Goal: Obtain resource: Download file/media

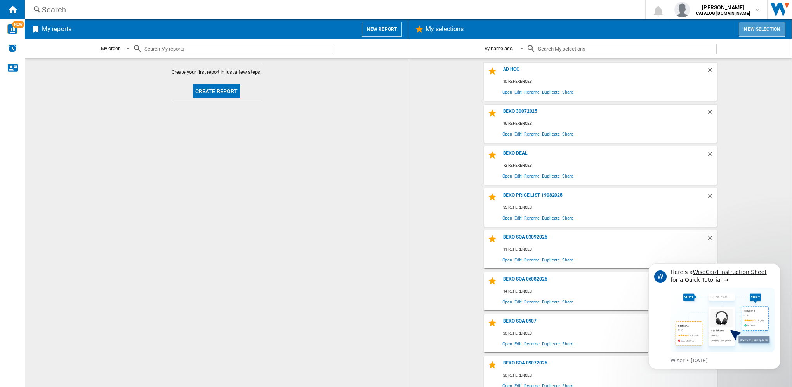
click at [759, 28] on button "New selection" at bounding box center [762, 29] width 47 height 15
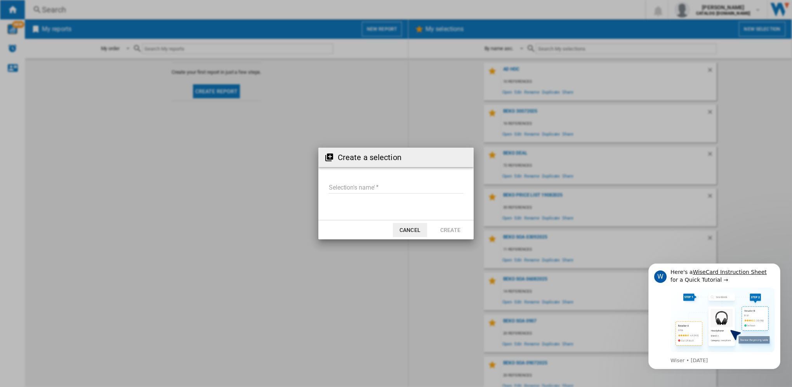
click at [356, 188] on input "Selection's name'" at bounding box center [395, 188] width 135 height 12
type input "**********"
click at [442, 234] on button "Create" at bounding box center [450, 230] width 34 height 14
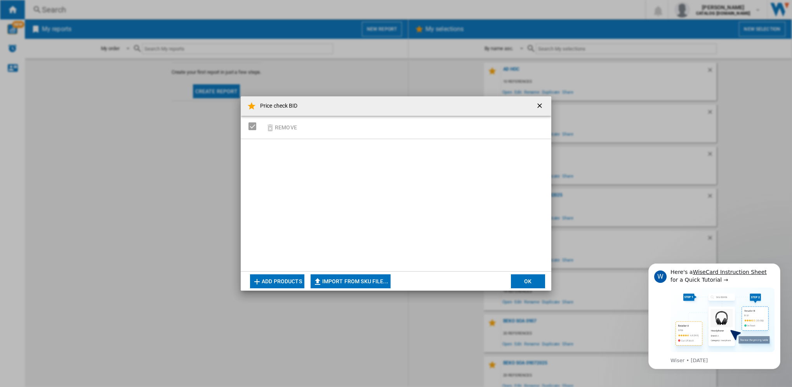
click at [272, 278] on button "Add products" at bounding box center [277, 281] width 54 height 14
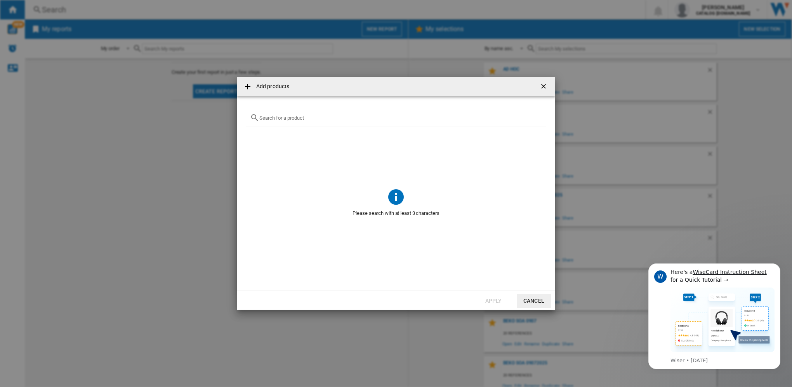
paste input "PHVP64FALK IO232HW IO233XUK IO253BUK IO278P1XUK HO455CBUK HO458CFBUK HPMK12CXUK…"
type input "PHVP64FALK IO232HW IO233XUK IO253BUK IO278P1XUK HO455CBUK HO458CFBUK HPMK12CXUK…"
click at [536, 114] on ng-md-icon "Clear search" at bounding box center [537, 117] width 9 height 9
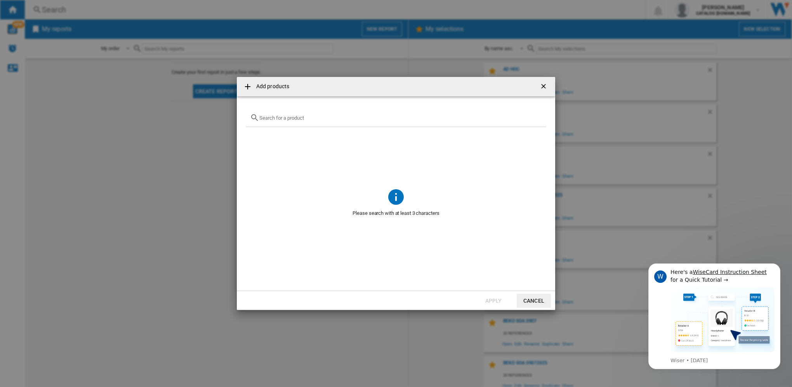
click at [248, 84] on ng-md-icon at bounding box center [247, 86] width 9 height 9
click at [542, 85] on ng-md-icon "getI18NText('BUTTONS.CLOSE_DIALOG')" at bounding box center [544, 86] width 9 height 9
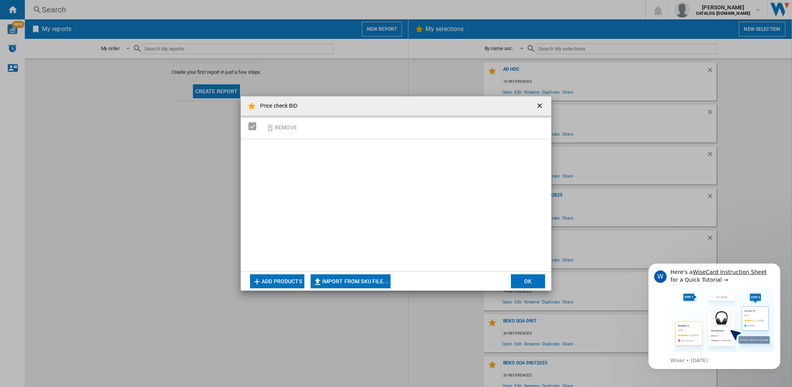
click at [337, 275] on button "Import from SKU file..." at bounding box center [351, 281] width 80 height 14
type input "**********"
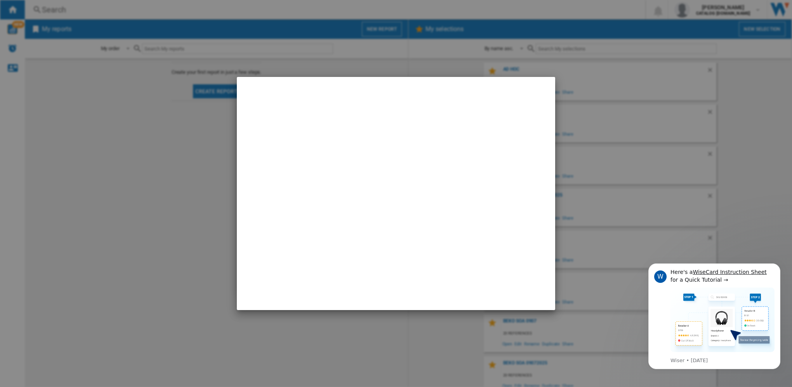
click at [528, 283] on md-dialog at bounding box center [396, 193] width 318 height 233
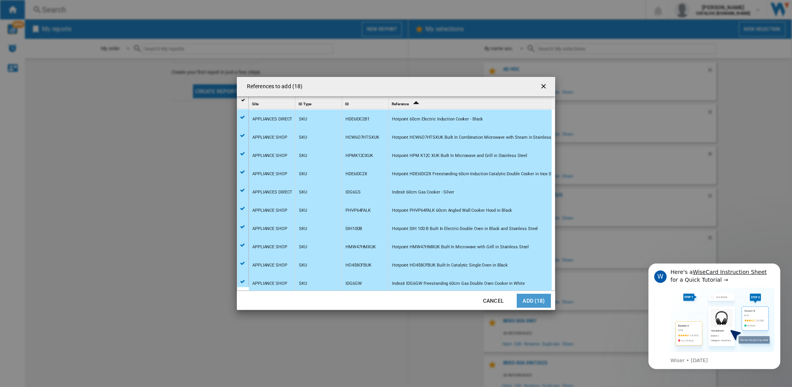
click at [530, 301] on button "Add (18)" at bounding box center [534, 301] width 34 height 14
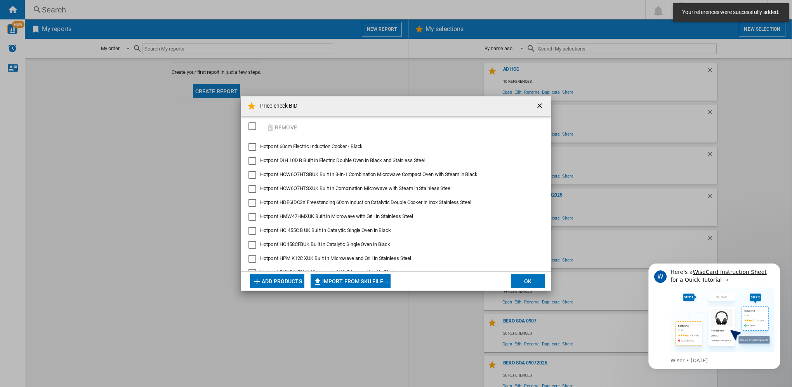
click at [527, 281] on button "OK" at bounding box center [528, 281] width 34 height 14
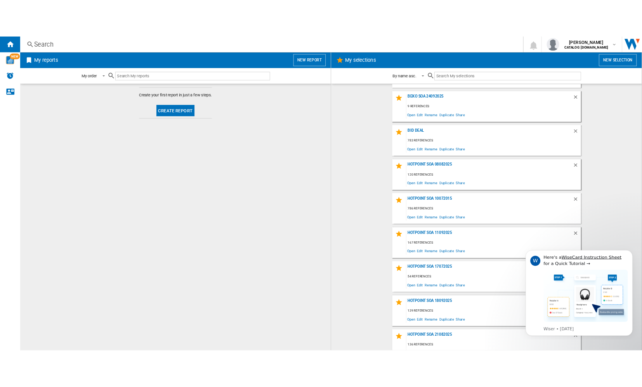
scroll to position [846, 0]
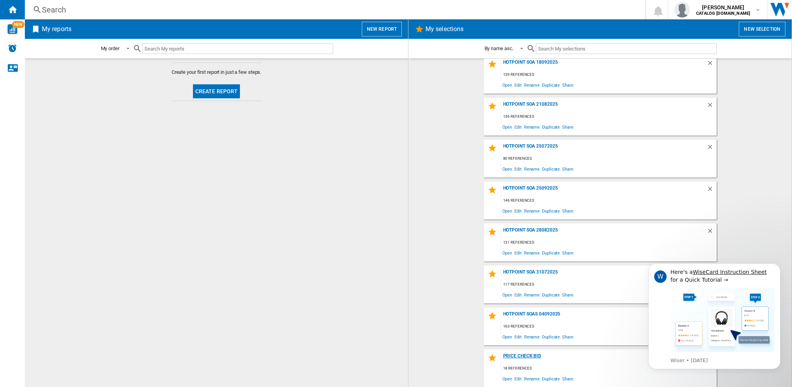
click at [519, 354] on div "Price check BID" at bounding box center [603, 358] width 205 height 10
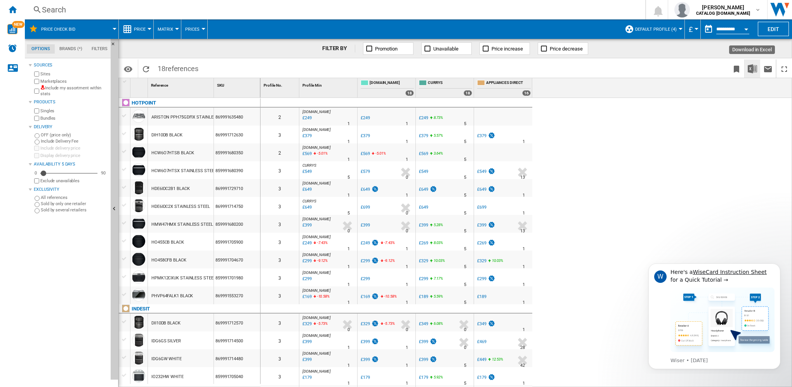
click at [750, 68] on img "Download in Excel" at bounding box center [752, 68] width 9 height 9
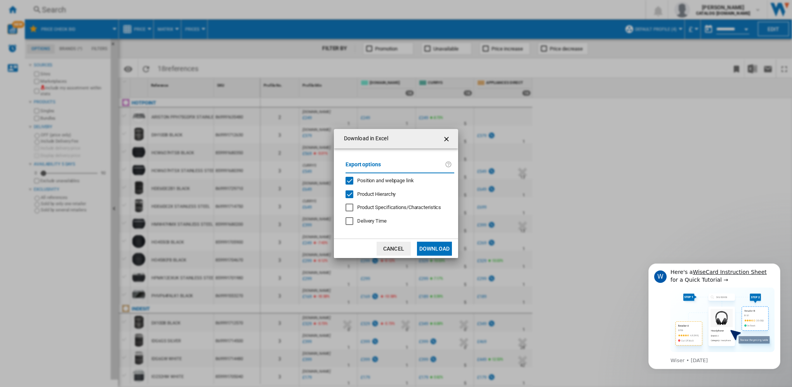
click at [433, 249] on button "Download" at bounding box center [434, 248] width 35 height 14
